Goal: Information Seeking & Learning: Find specific fact

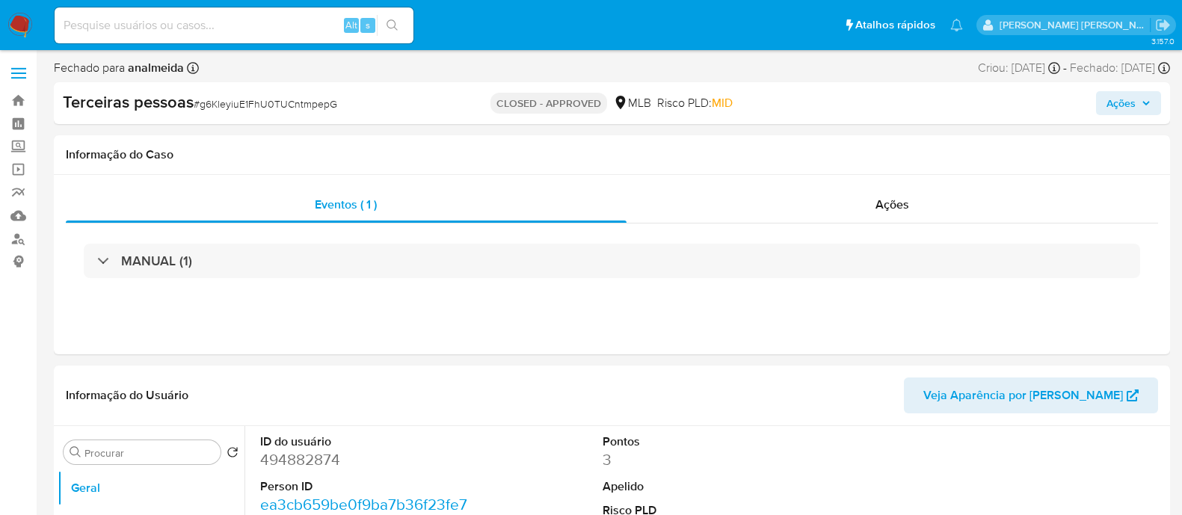
select select "10"
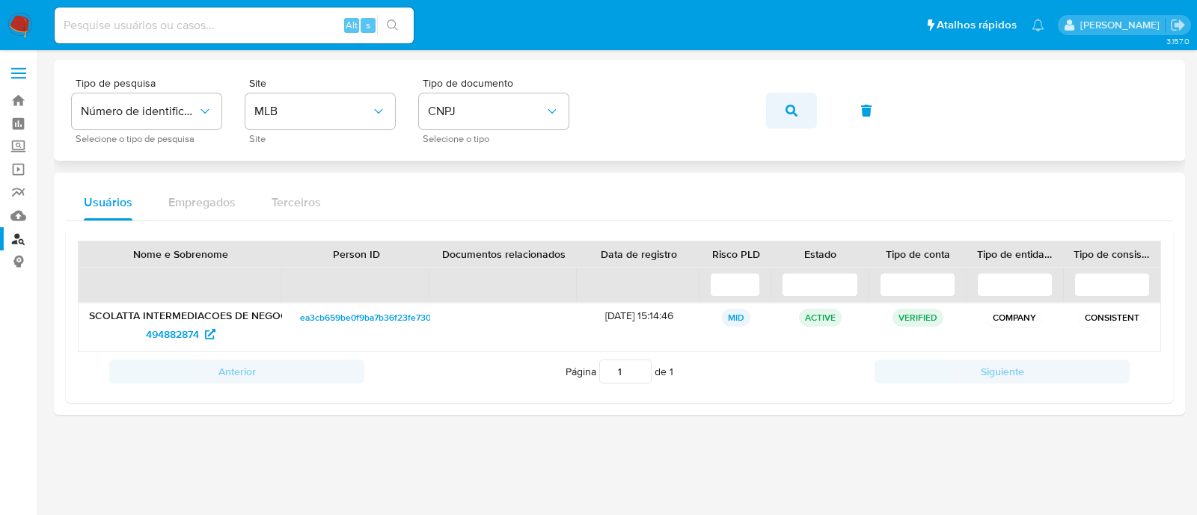
click at [782, 110] on button "button" at bounding box center [791, 111] width 51 height 36
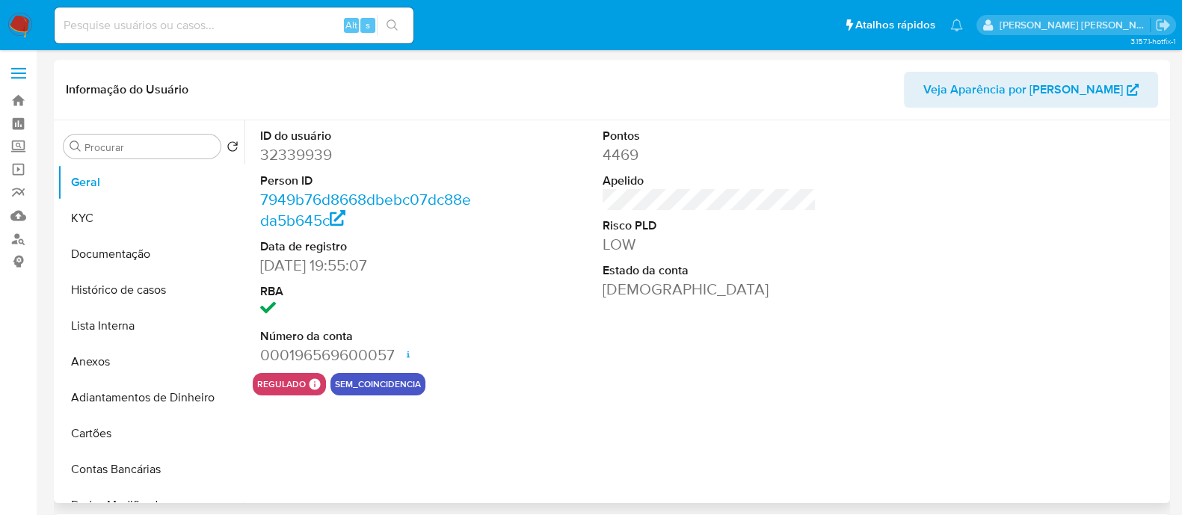
select select "10"
click at [0, 233] on link "Localizador de pessoas" at bounding box center [89, 238] width 178 height 23
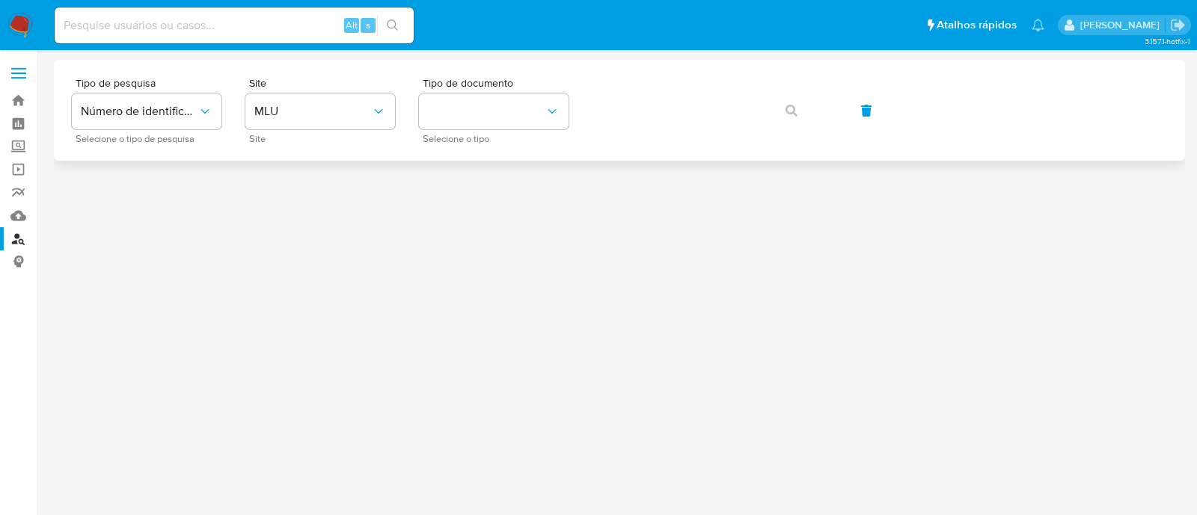
click at [224, 98] on div "Tipo de pesquisa Número de identificação Selecione o tipo de pesquisa Site MLU …" at bounding box center [619, 110] width 1095 height 65
click at [287, 105] on span "MLU" at bounding box center [312, 111] width 117 height 15
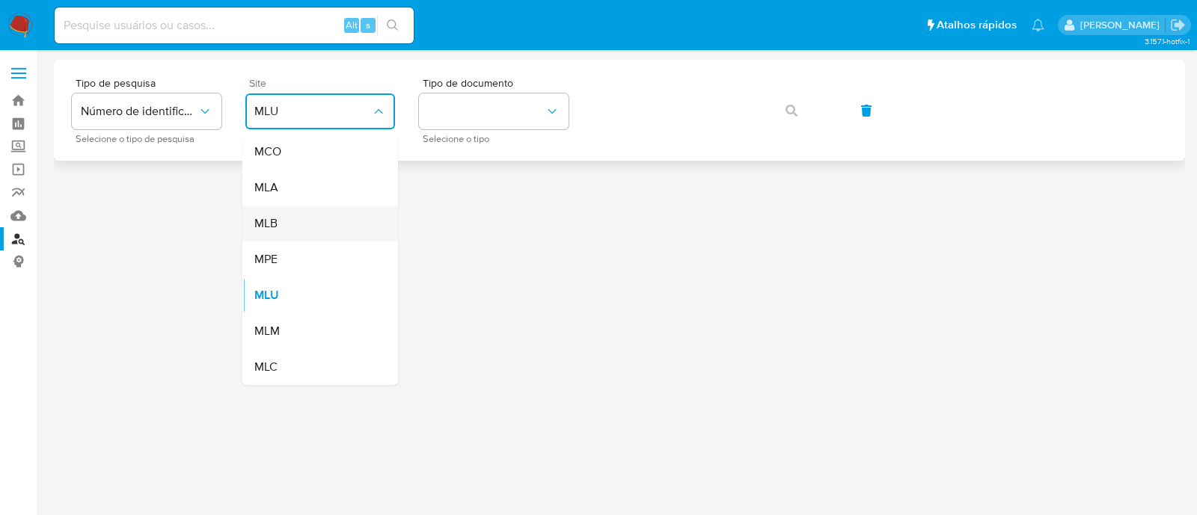
click at [314, 223] on div "MLB" at bounding box center [315, 224] width 123 height 36
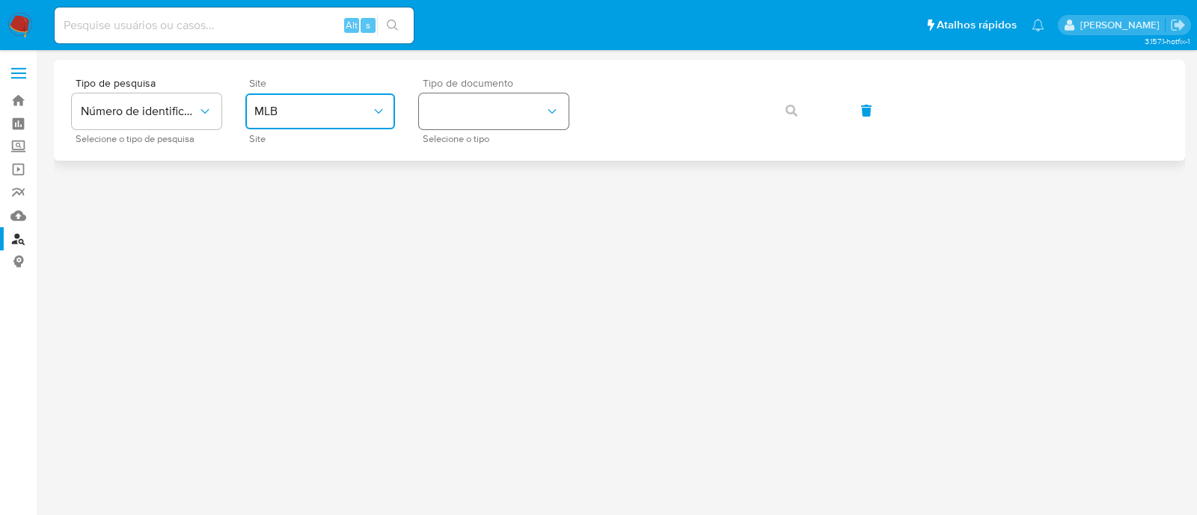
click at [475, 129] on button "identificationType" at bounding box center [494, 111] width 150 height 36
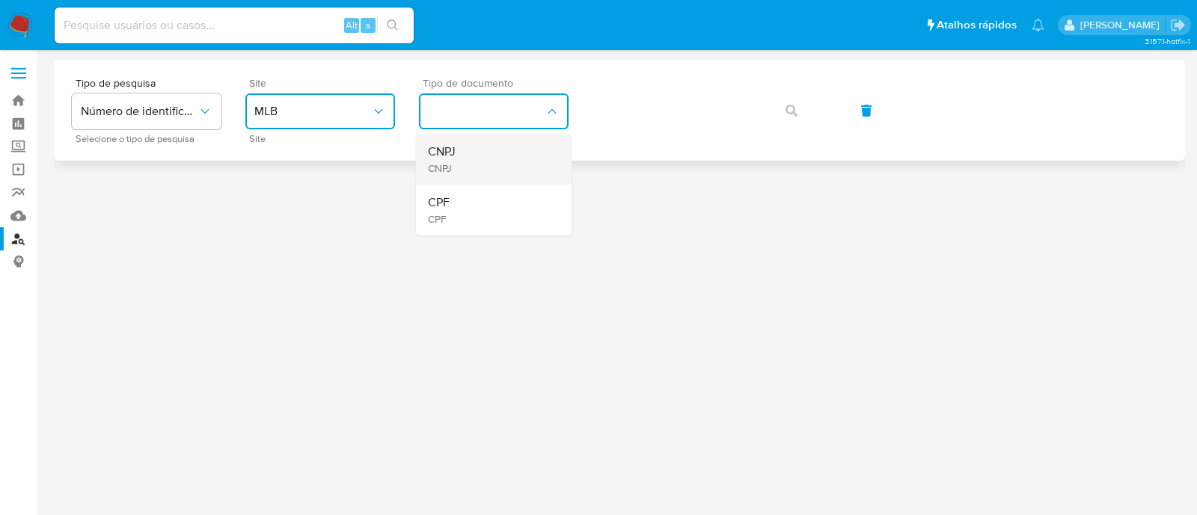
click at [493, 163] on div "CNPJ CNPJ" at bounding box center [489, 159] width 123 height 51
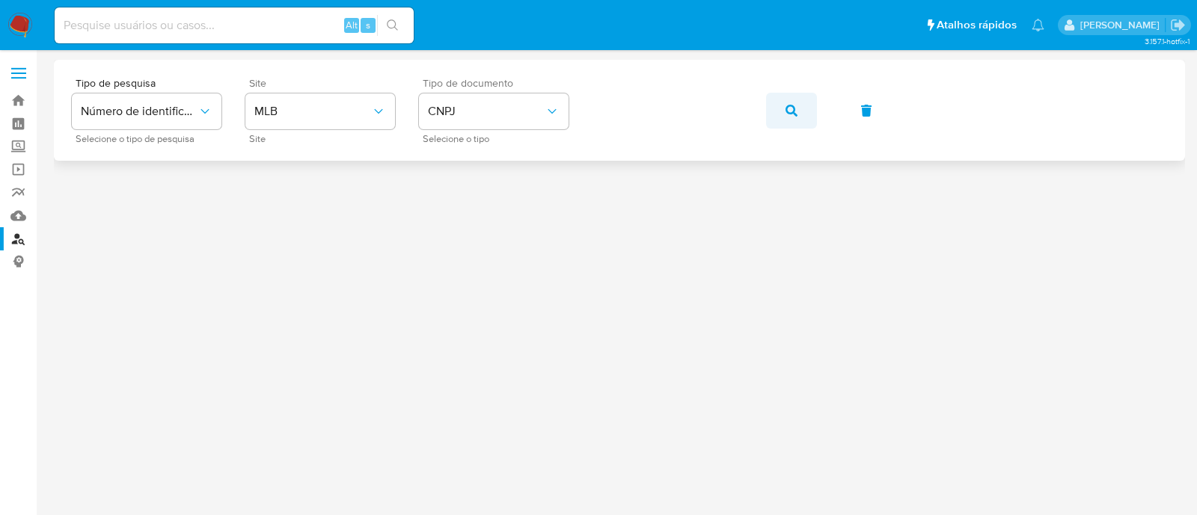
click at [789, 100] on span "button" at bounding box center [791, 110] width 12 height 33
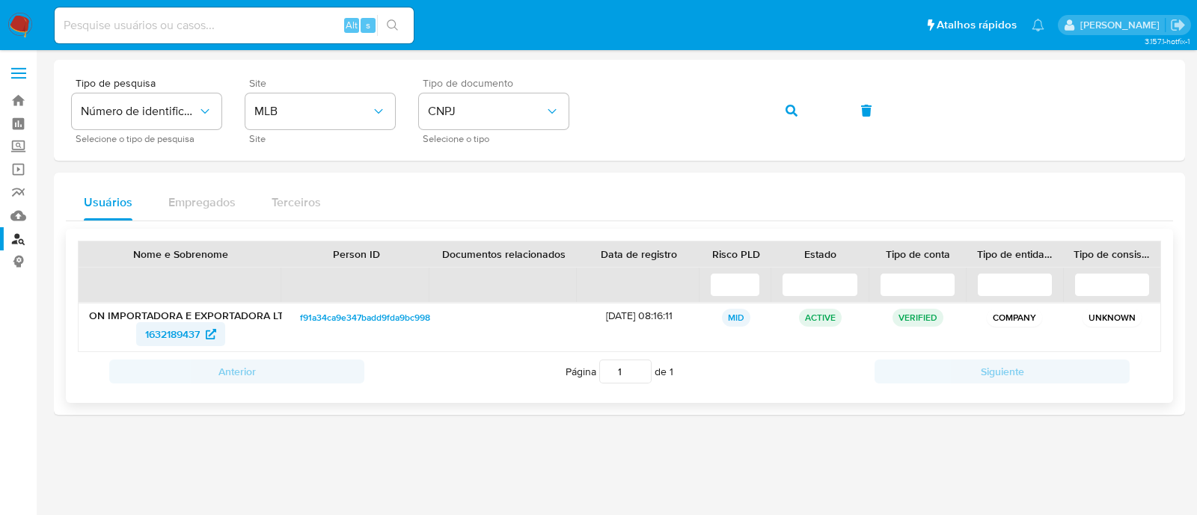
click at [187, 328] on span "1632189437" at bounding box center [172, 334] width 55 height 24
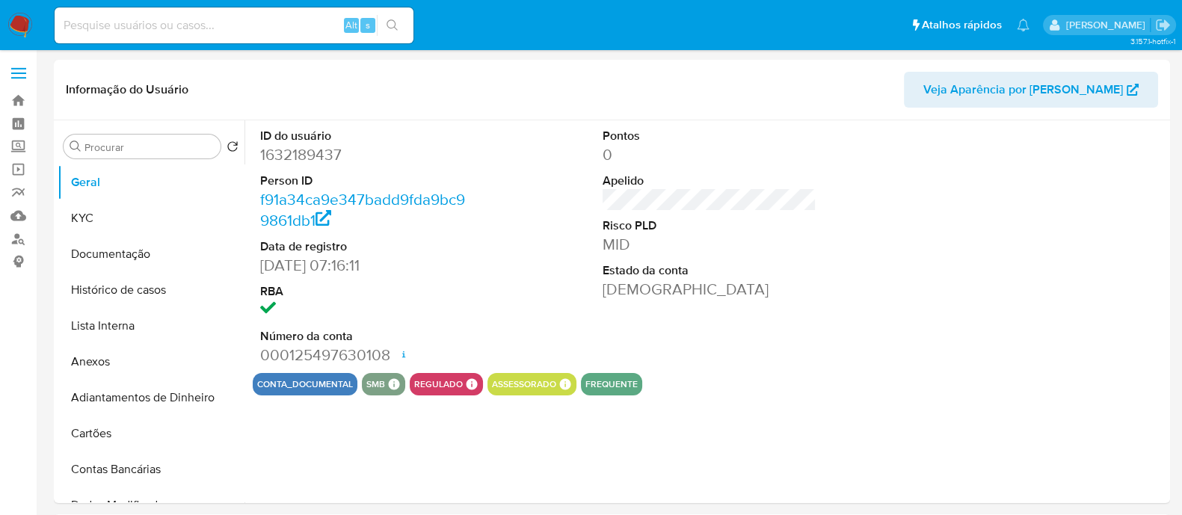
select select "10"
click at [106, 223] on button "KYC" at bounding box center [145, 218] width 175 height 36
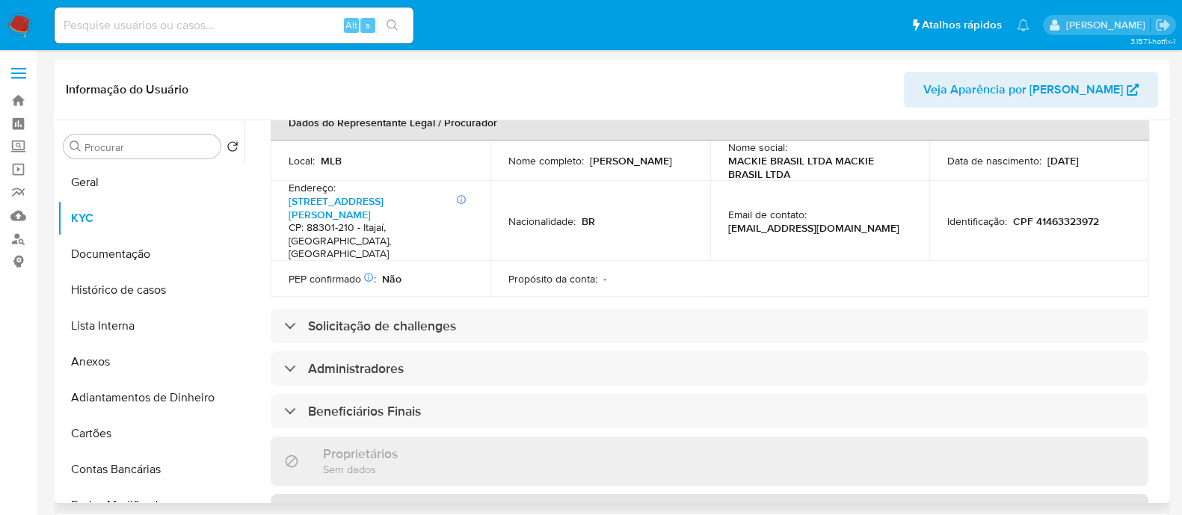
scroll to position [561, 0]
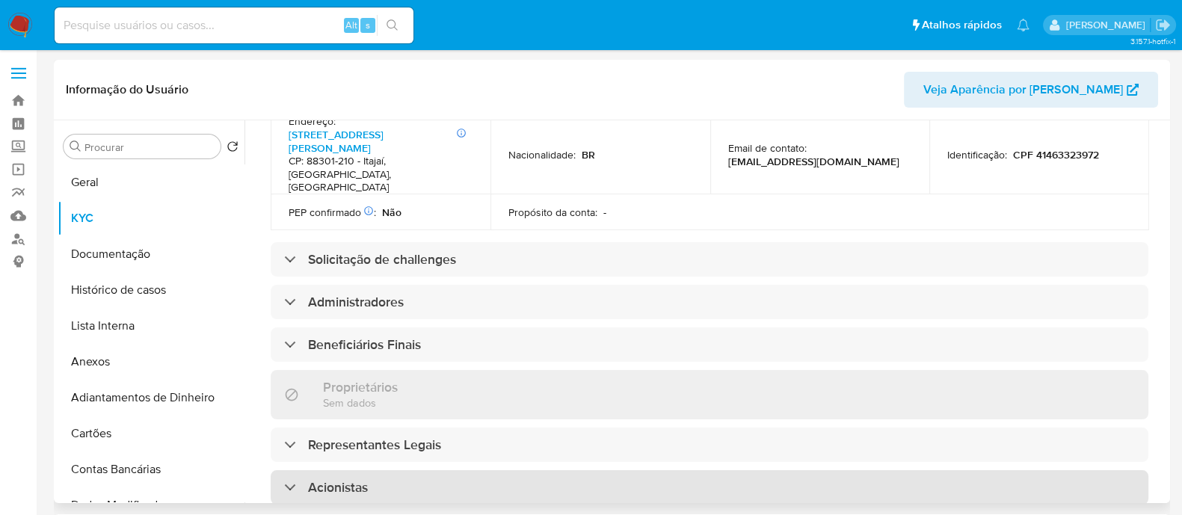
drag, startPoint x: 426, startPoint y: 437, endPoint x: 580, endPoint y: 447, distance: 153.6
click at [429, 470] on div "Acionistas" at bounding box center [710, 487] width 878 height 34
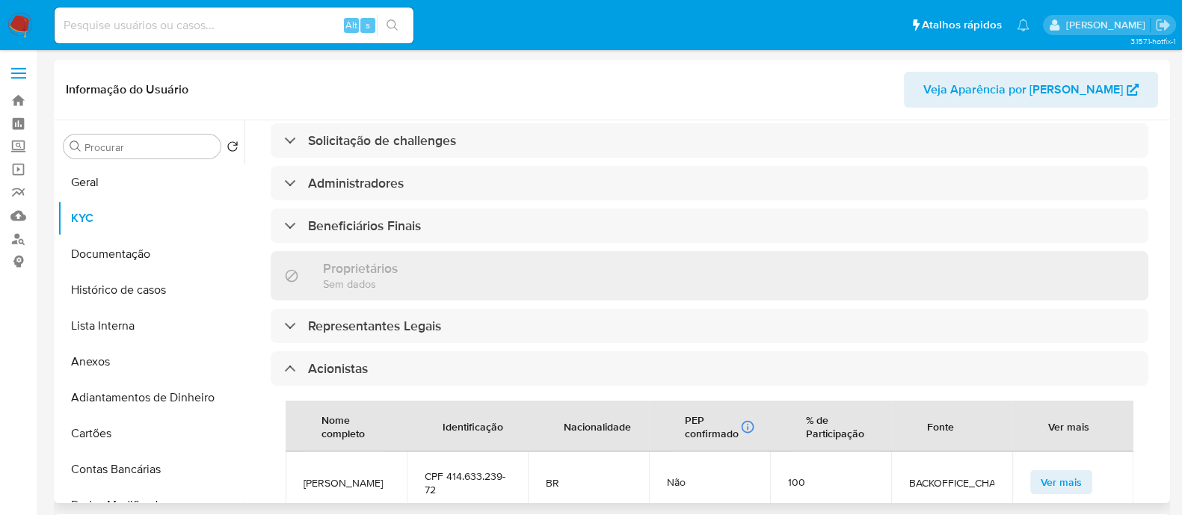
scroll to position [747, 0]
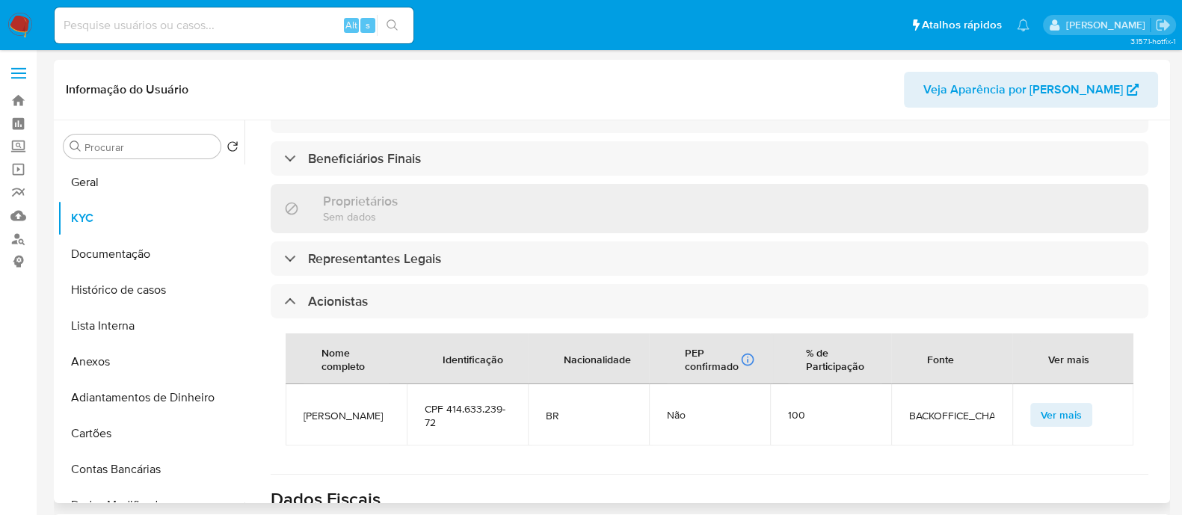
click at [911, 409] on span "BACKOFFICE_CHALLENGE" at bounding box center [951, 415] width 85 height 13
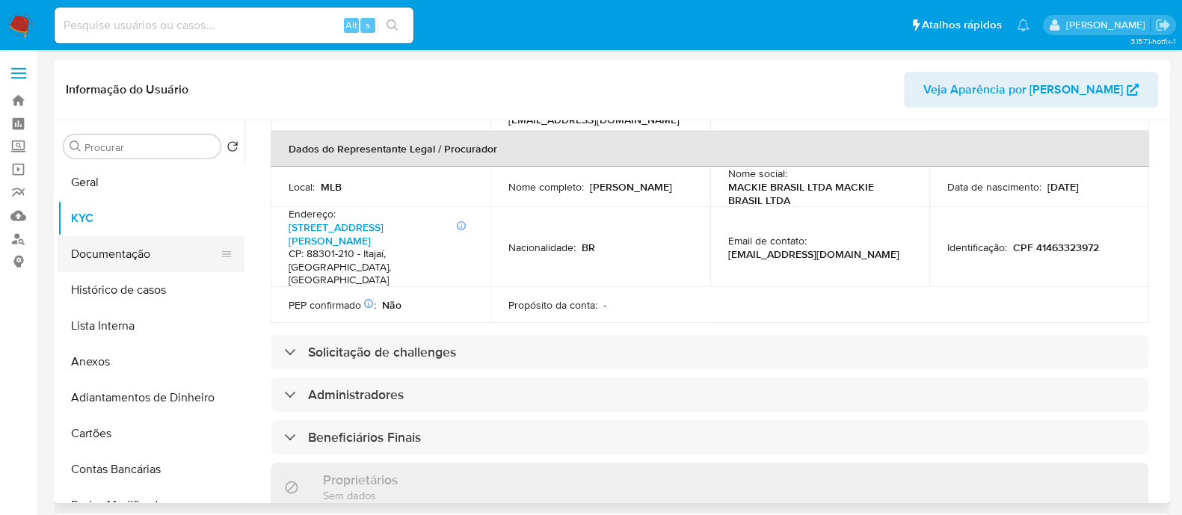
scroll to position [467, 0]
click at [156, 256] on button "Documentação" at bounding box center [145, 254] width 175 height 36
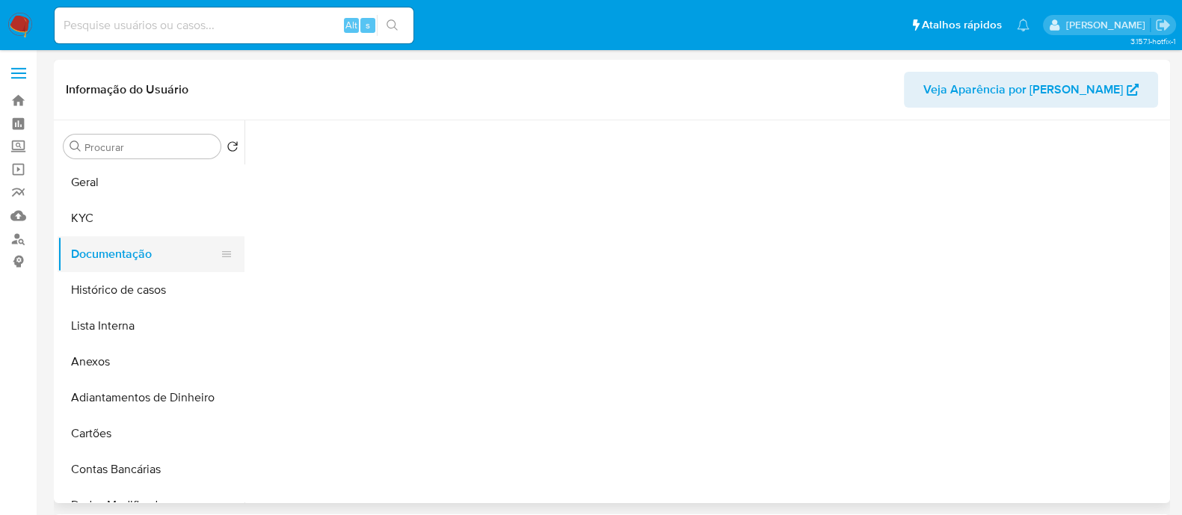
scroll to position [0, 0]
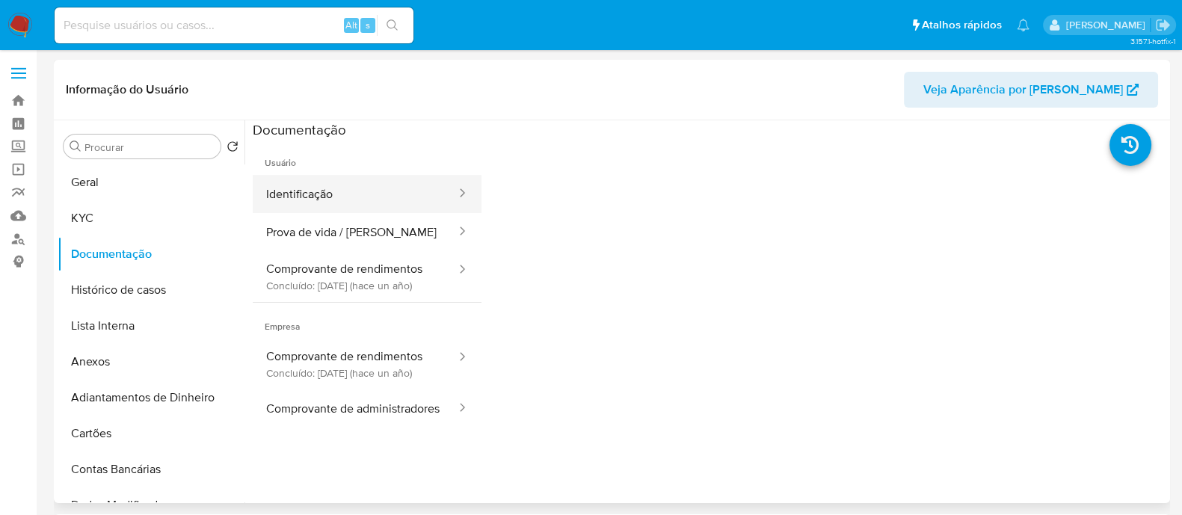
click at [417, 211] on button "Identificação" at bounding box center [355, 194] width 205 height 38
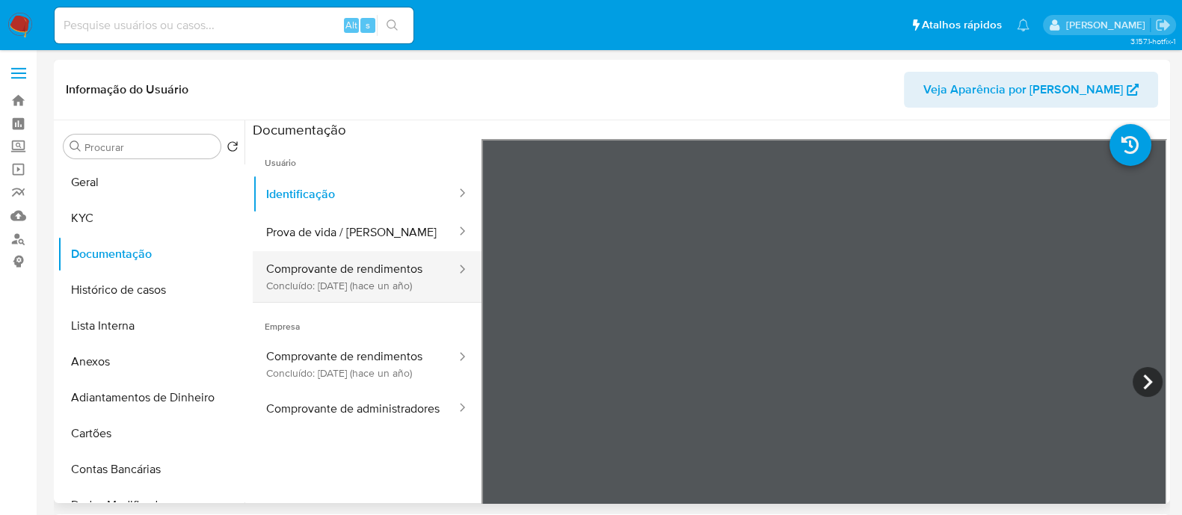
click at [360, 254] on button "Comprovante de rendimentos Concluído: [DATE] (hace un año)" at bounding box center [355, 276] width 205 height 51
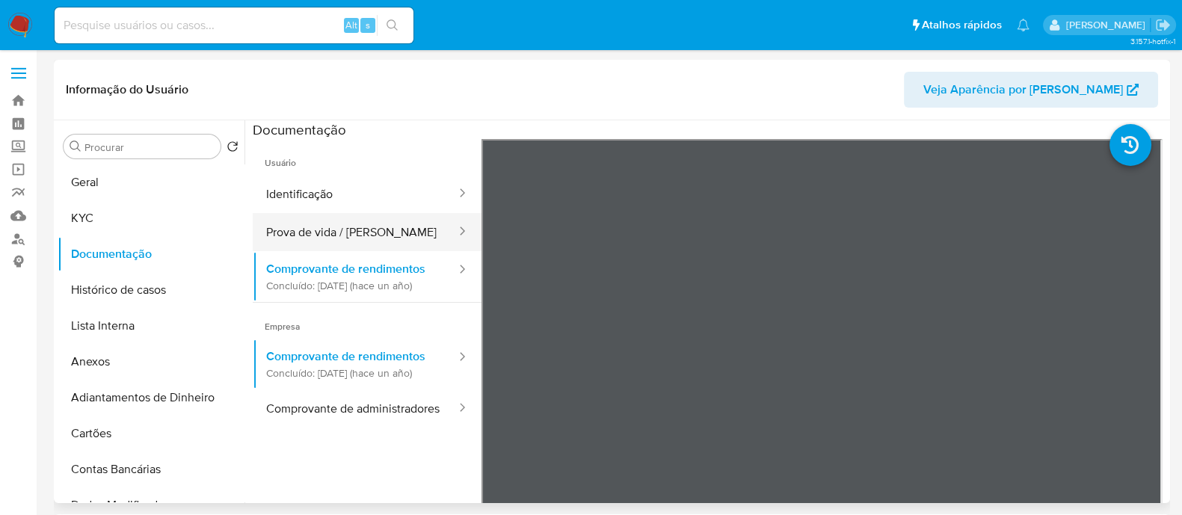
click at [363, 245] on button "Prova de vida / [PERSON_NAME]" at bounding box center [355, 232] width 205 height 38
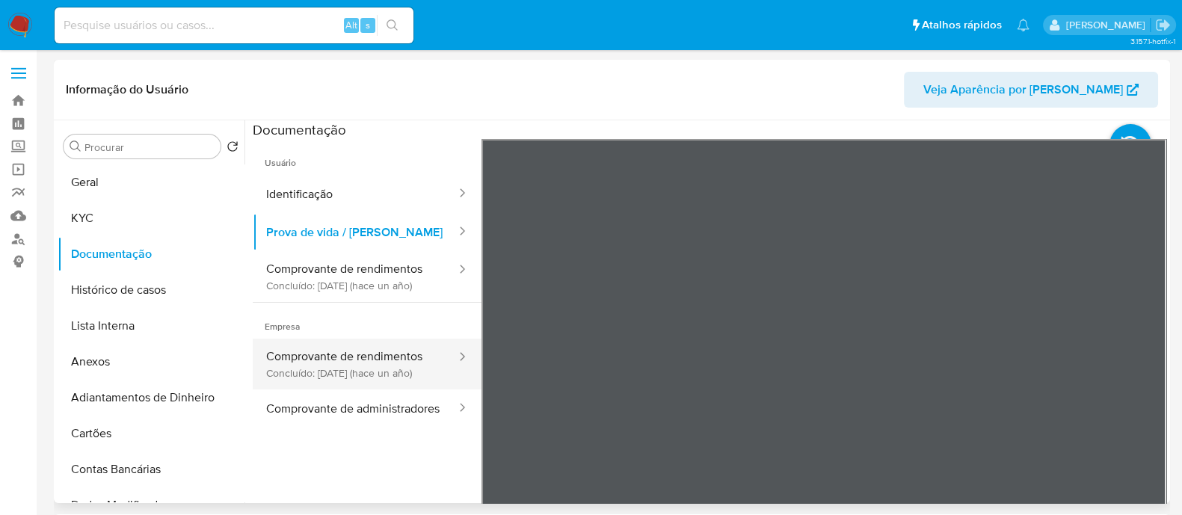
click at [349, 372] on button "Comprovante de rendimentos Concluído: [DATE] (hace un año)" at bounding box center [355, 364] width 205 height 51
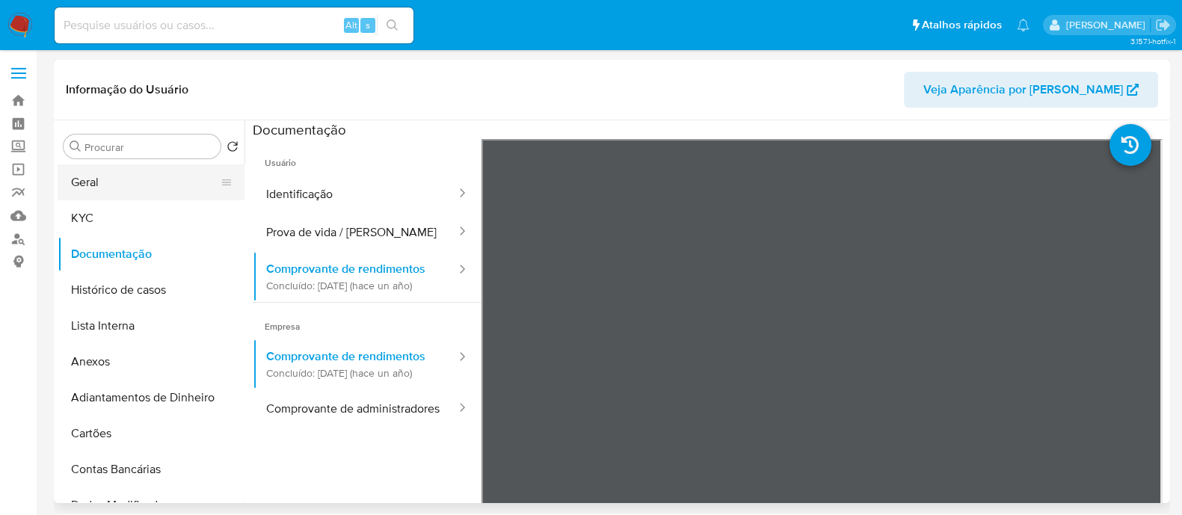
click at [120, 190] on button "Geral" at bounding box center [145, 183] width 175 height 36
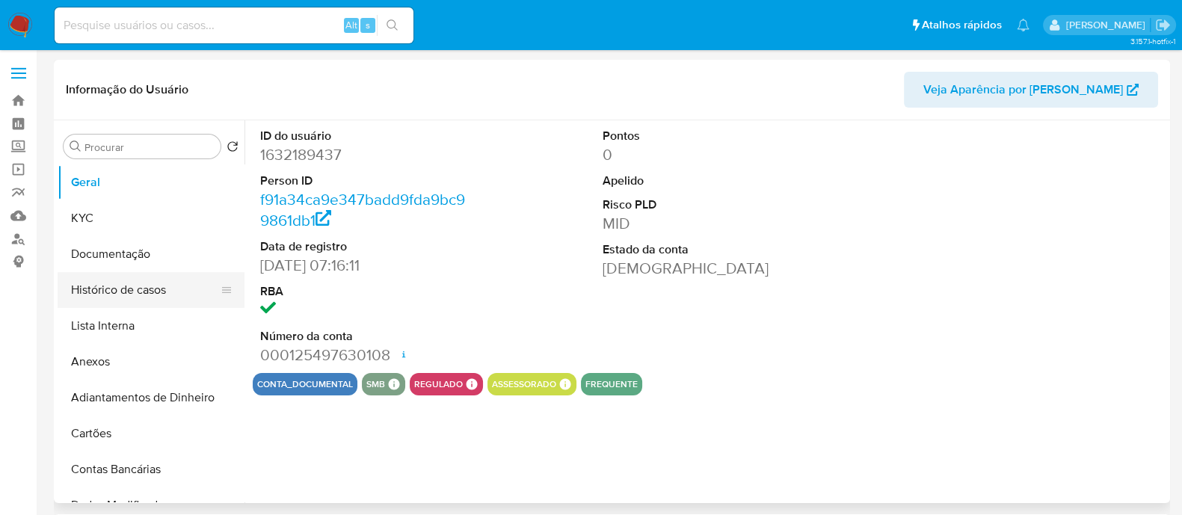
click at [153, 280] on button "Histórico de casos" at bounding box center [145, 290] width 175 height 36
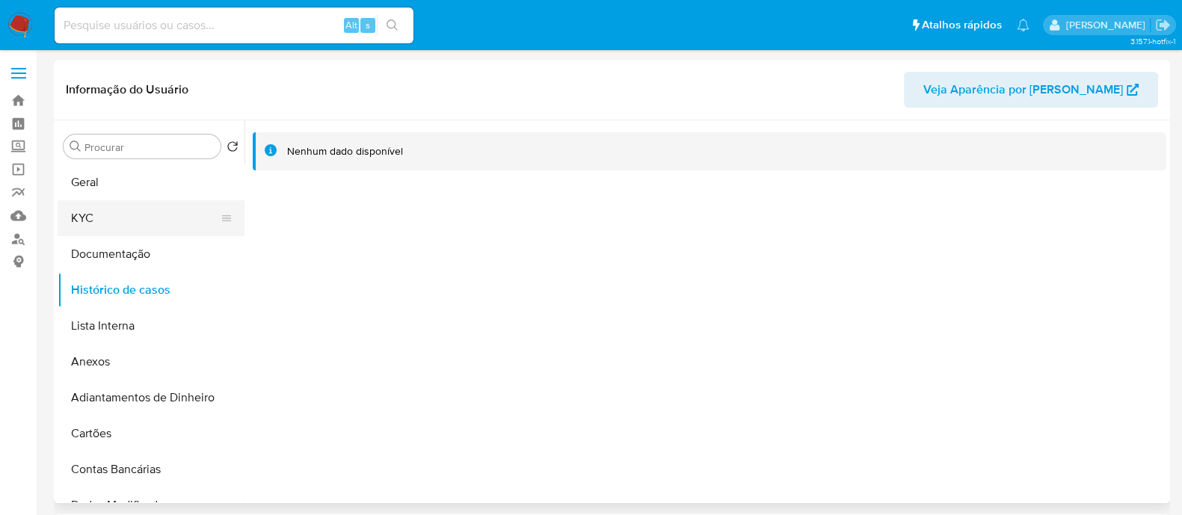
click at [153, 224] on button "KYC" at bounding box center [145, 218] width 175 height 36
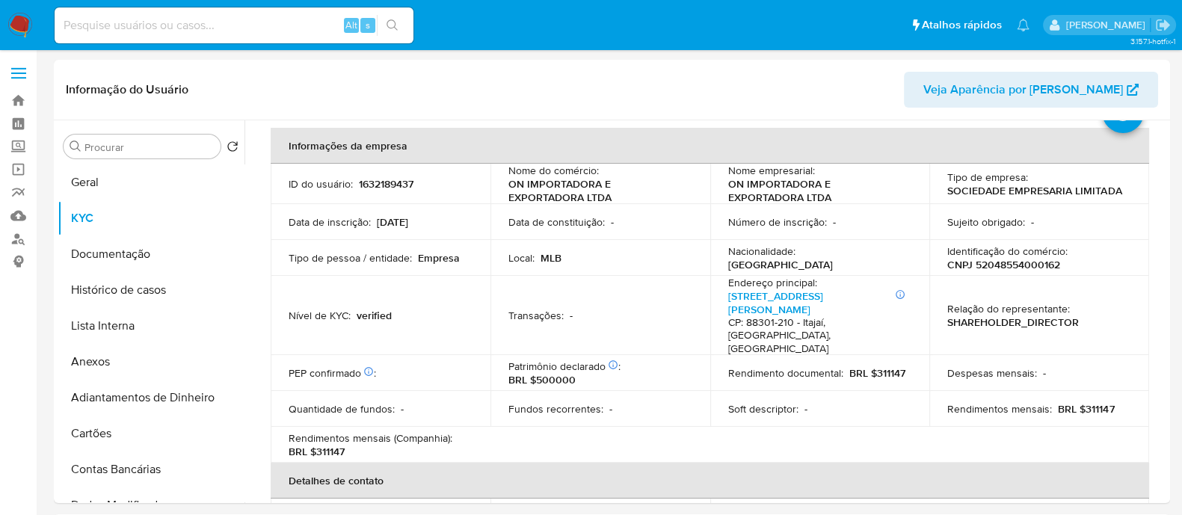
scroll to position [93, 0]
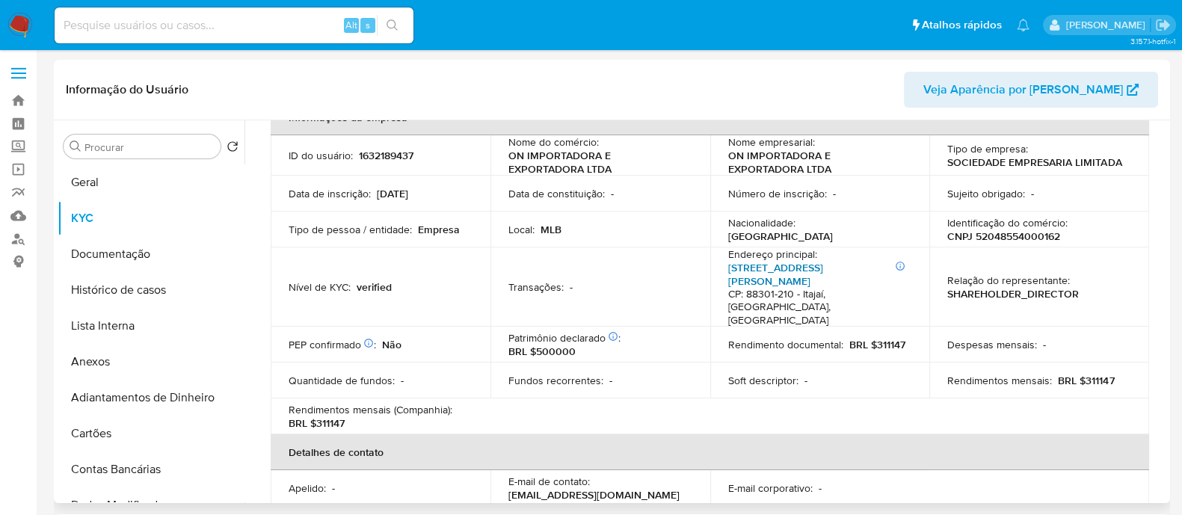
click at [799, 266] on link "[STREET_ADDRESS][PERSON_NAME]" at bounding box center [775, 274] width 95 height 28
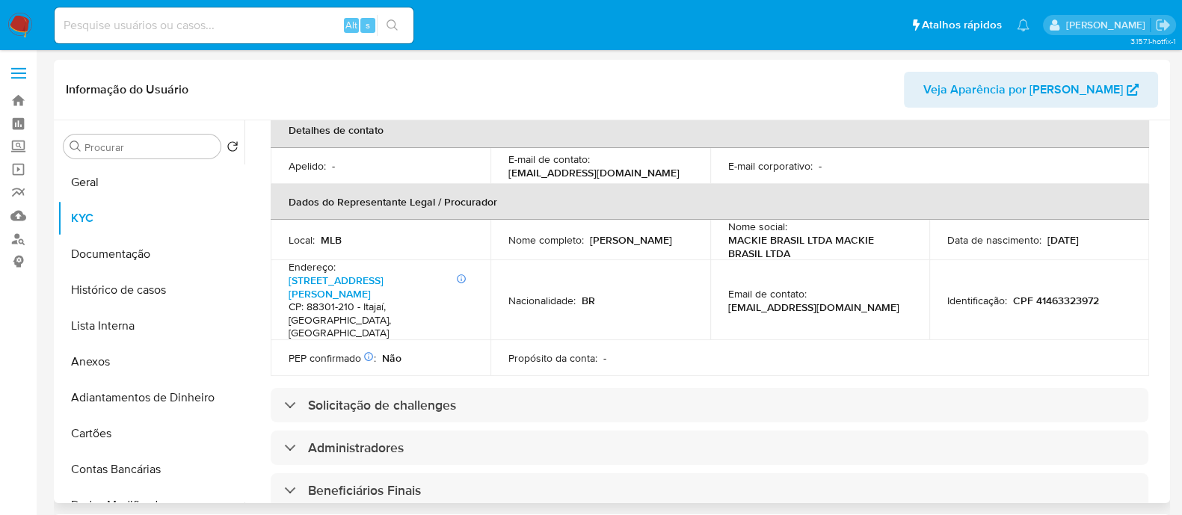
scroll to position [561, 0]
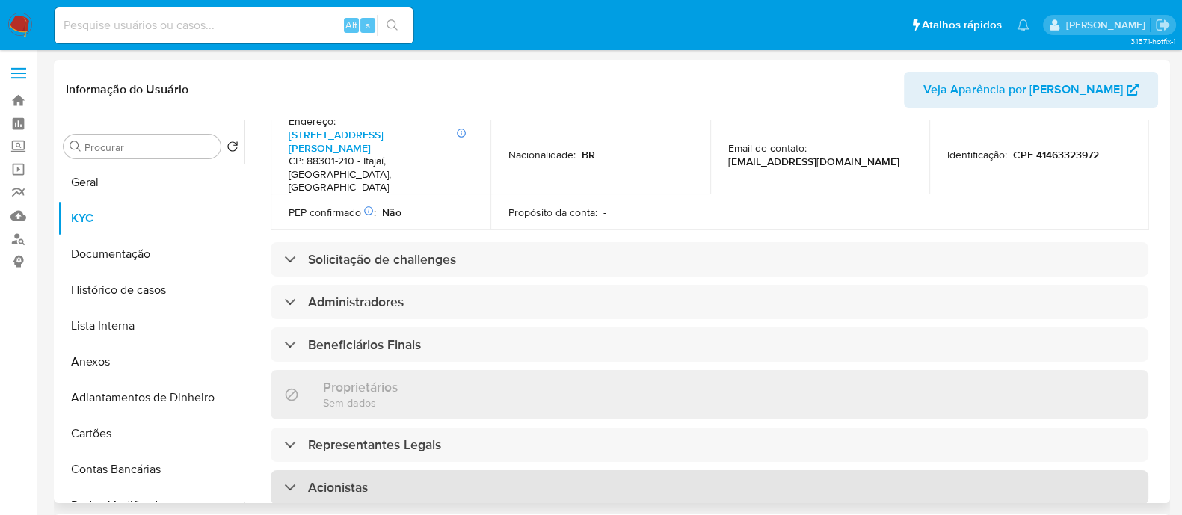
click at [470, 470] on div "Acionistas" at bounding box center [710, 487] width 878 height 34
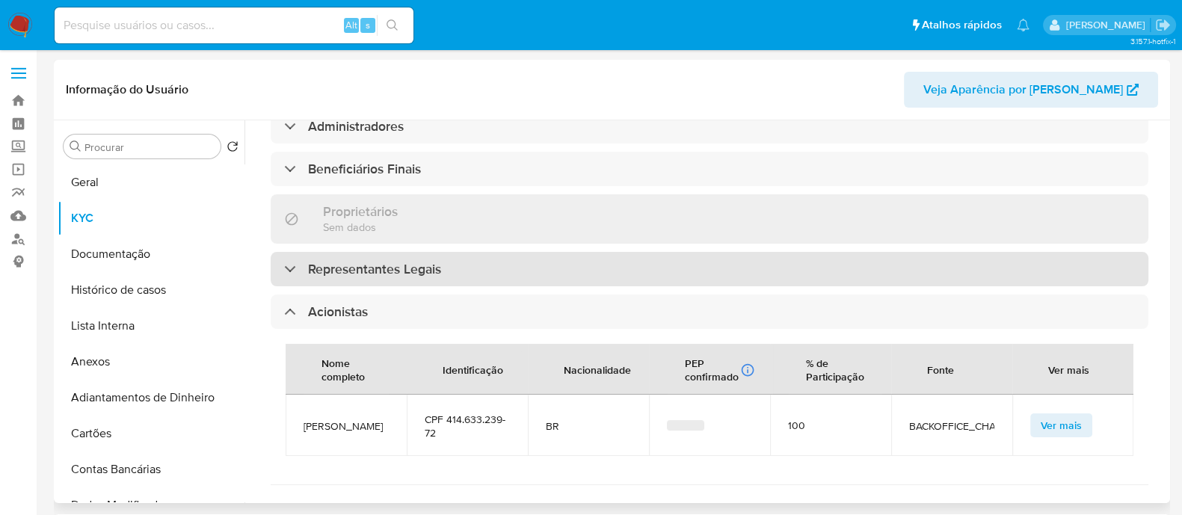
scroll to position [841, 0]
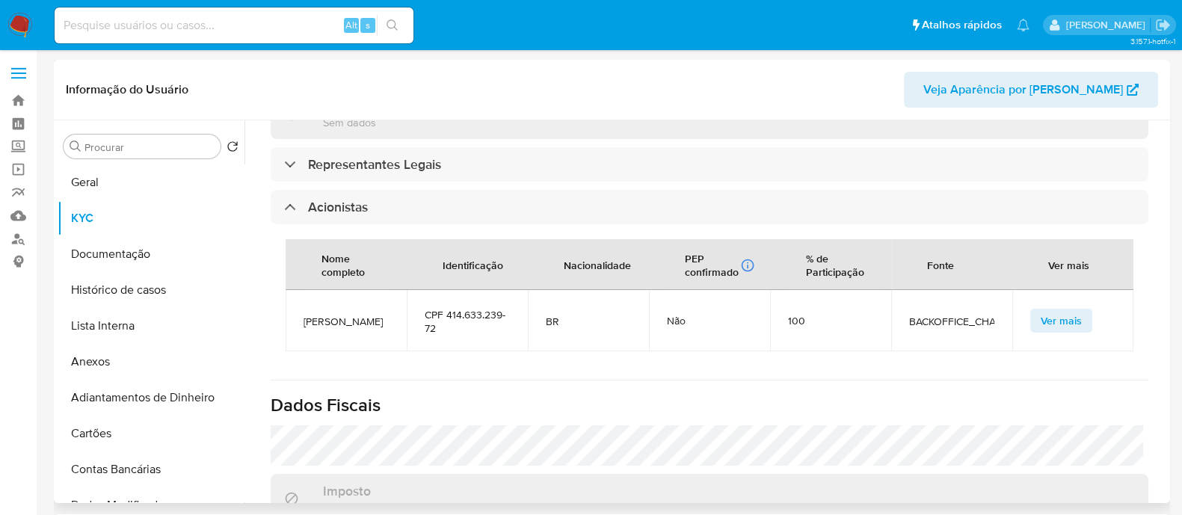
click at [322, 315] on span "[PERSON_NAME]" at bounding box center [346, 321] width 85 height 13
copy span "[PERSON_NAME]"
drag, startPoint x: 444, startPoint y: 262, endPoint x: 453, endPoint y: 282, distance: 21.8
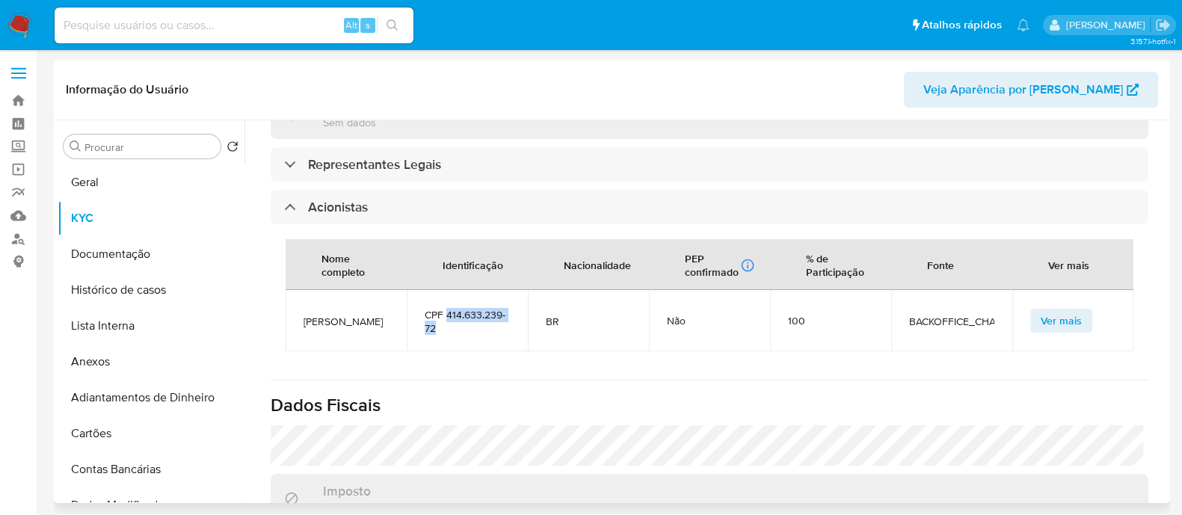
click at [453, 290] on td "CPF 414.633.239-72" at bounding box center [467, 320] width 121 height 61
copy span "414.633.239-72"
